Goal: Find specific fact: Find specific fact

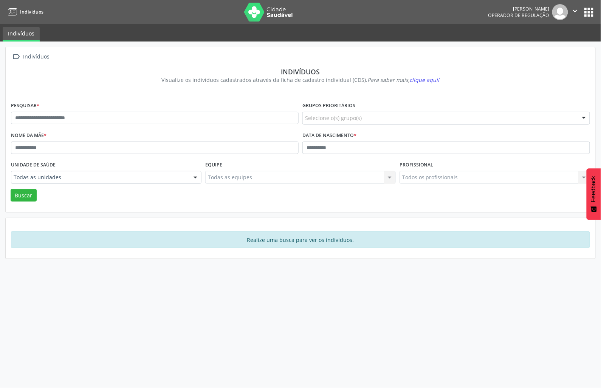
drag, startPoint x: 116, startPoint y: 107, endPoint x: 112, endPoint y: 109, distance: 4.2
click at [113, 109] on div "Pesquisar *" at bounding box center [154, 115] width 291 height 30
click at [108, 114] on input "text" at bounding box center [155, 118] width 288 height 13
type input "**********"
click at [11, 189] on button "Buscar" at bounding box center [24, 195] width 26 height 13
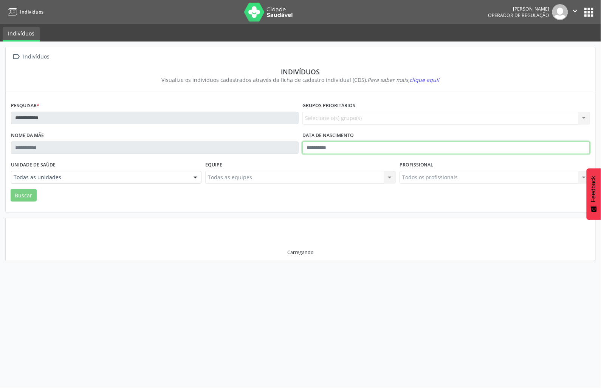
click at [326, 153] on input "text" at bounding box center [446, 148] width 288 height 13
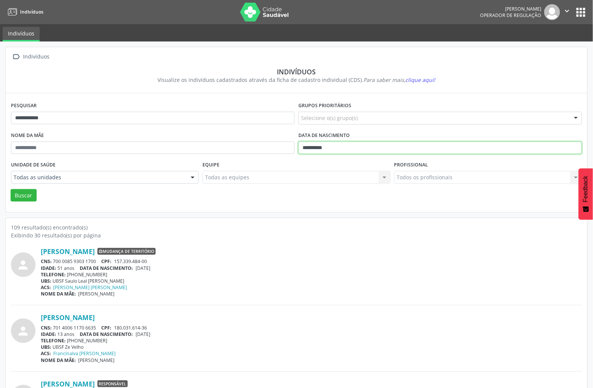
click at [11, 189] on button "Buscar" at bounding box center [24, 195] width 26 height 13
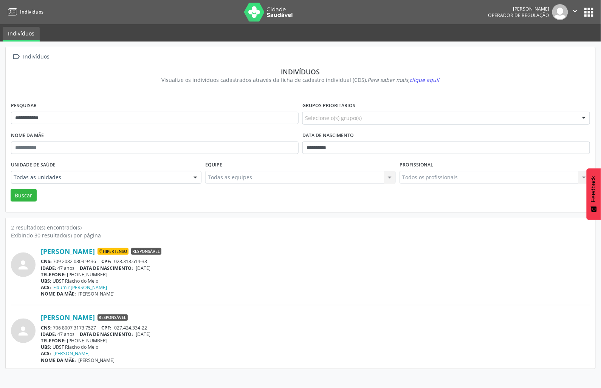
type input "**********"
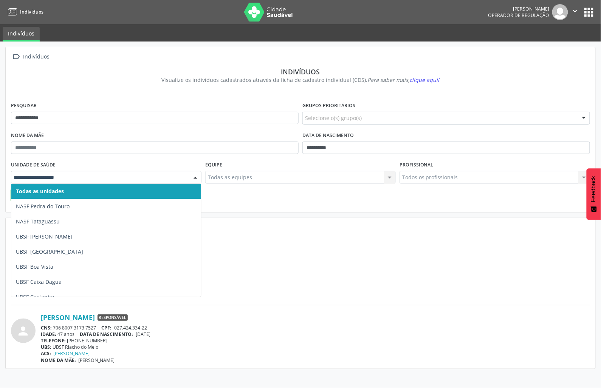
click at [265, 277] on div "TELEFONE: [PHONE_NUMBER]" at bounding box center [315, 275] width 549 height 6
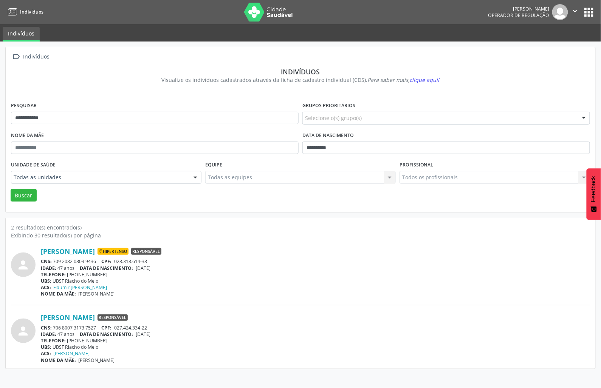
drag, startPoint x: 53, startPoint y: 259, endPoint x: 97, endPoint y: 265, distance: 44.9
click at [97, 265] on div "CNS: 709 2082 0303 9436 CPF: 028.318.614-38" at bounding box center [315, 261] width 549 height 6
copy div "709 2082 0303 9436"
click at [586, 13] on button "apps" at bounding box center [588, 12] width 13 height 13
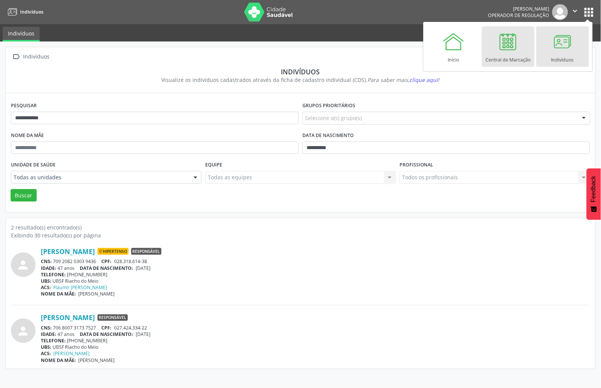
click at [509, 59] on div "Central de Marcação" at bounding box center [508, 58] width 45 height 10
